Goal: Task Accomplishment & Management: Manage account settings

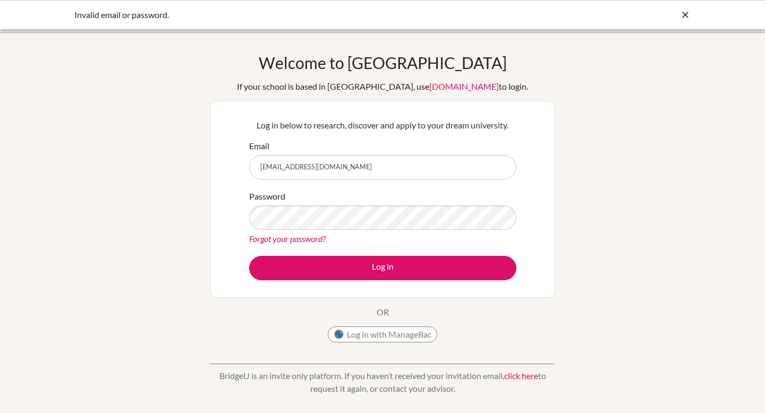
click at [287, 241] on link "Forgot your password?" at bounding box center [287, 239] width 76 height 10
click at [379, 336] on button "Log in with ManageBac" at bounding box center [382, 335] width 109 height 16
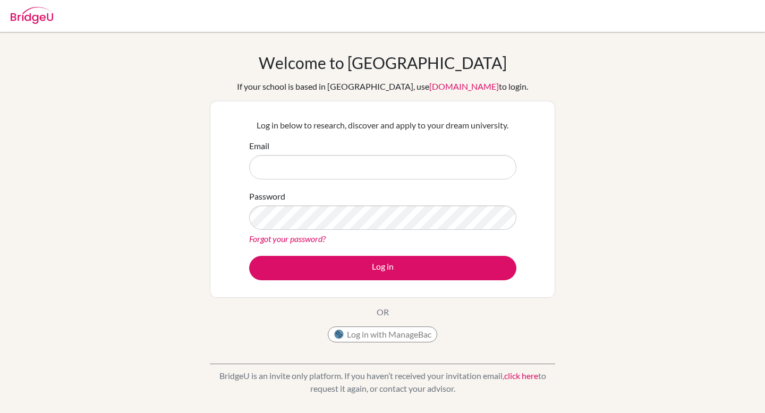
click at [389, 169] on input "Email" at bounding box center [382, 167] width 267 height 24
type input "[EMAIL_ADDRESS][DOMAIN_NAME]"
click at [272, 242] on link "Forgot your password?" at bounding box center [287, 239] width 76 height 10
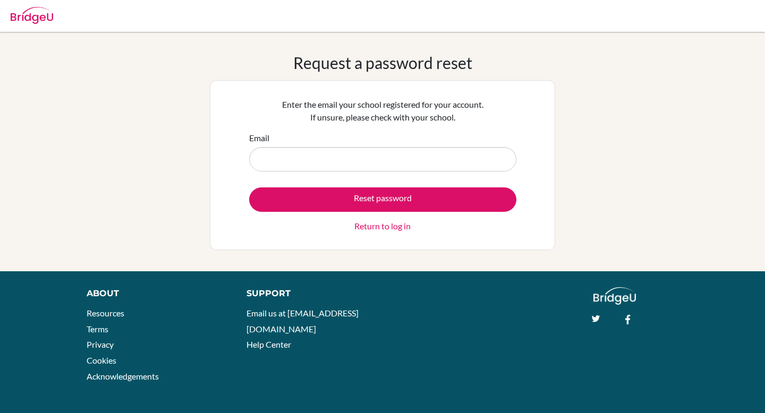
click at [304, 164] on input "Email" at bounding box center [382, 159] width 267 height 24
type input "[EMAIL_ADDRESS][DOMAIN_NAME]"
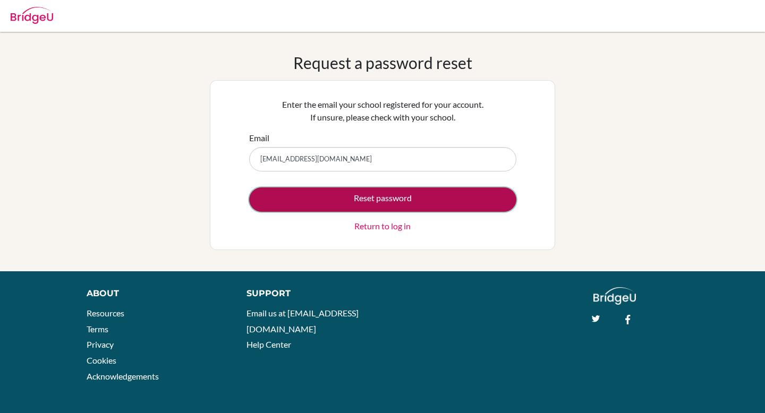
click at [290, 205] on button "Reset password" at bounding box center [382, 199] width 267 height 24
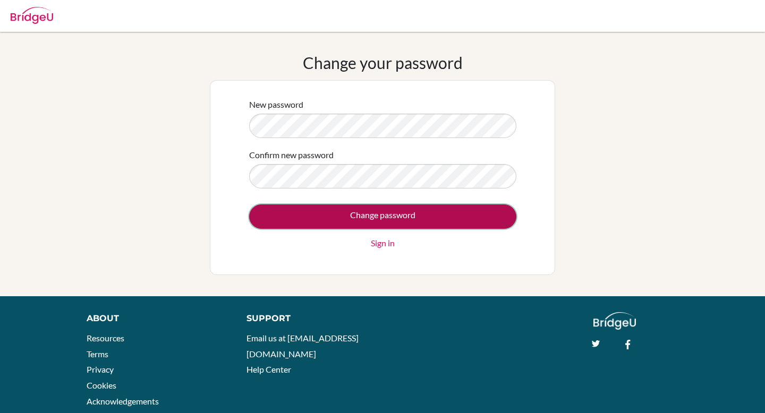
click at [351, 217] on input "Change password" at bounding box center [382, 216] width 267 height 24
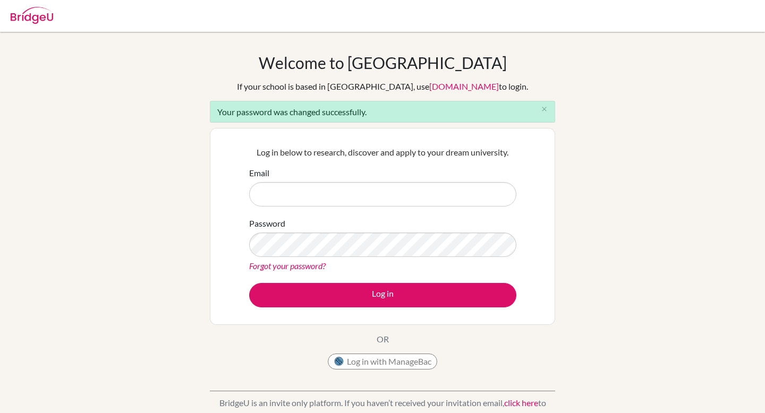
click at [302, 193] on input "Email" at bounding box center [382, 194] width 267 height 24
type input "[EMAIL_ADDRESS][DOMAIN_NAME]"
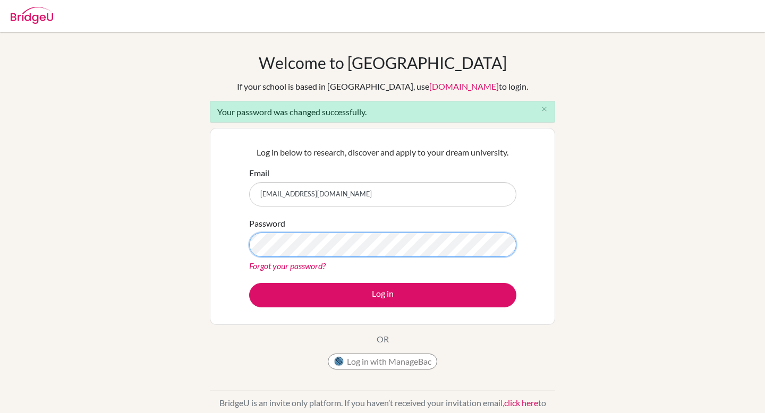
click at [249, 283] on button "Log in" at bounding box center [382, 295] width 267 height 24
